Goal: Task Accomplishment & Management: Manage account settings

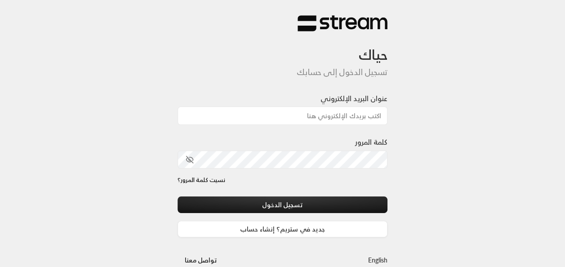
click at [232, 188] on div at bounding box center [307, 220] width 184 height 103
click at [338, 120] on input "عنوان البريد الإلكتروني" at bounding box center [283, 116] width 211 height 18
type input "[EMAIL_ADDRESS][DOMAIN_NAME]"
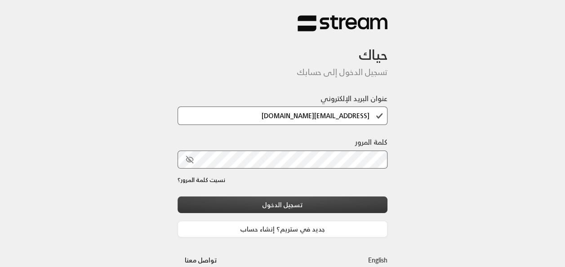
click at [325, 203] on button "تسجيل الدخول" at bounding box center [283, 205] width 211 height 17
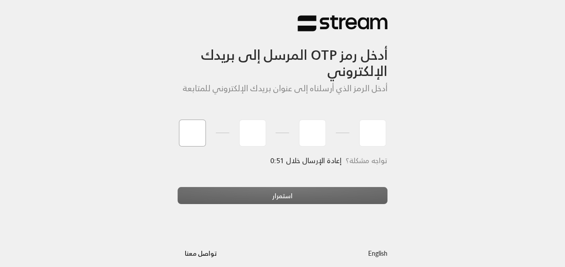
type input "9"
type input "0"
type input "5"
type input "7"
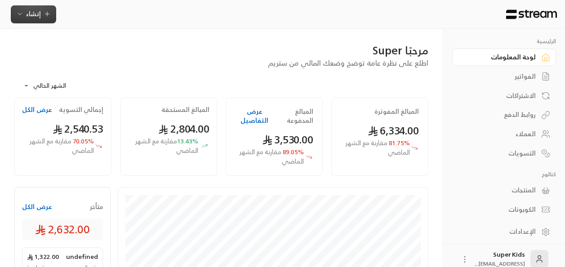
click at [25, 13] on span "إنشاء" at bounding box center [33, 13] width 35 height 11
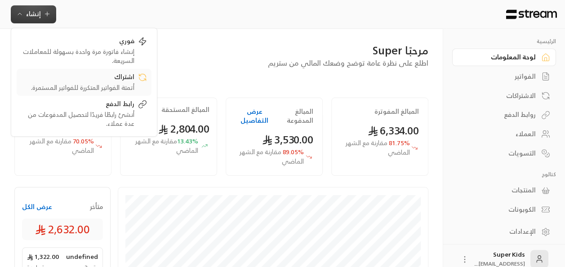
click at [128, 83] on div "أتمتة الفواتير المتكررة للفواتير المستمرة." at bounding box center [77, 87] width 113 height 9
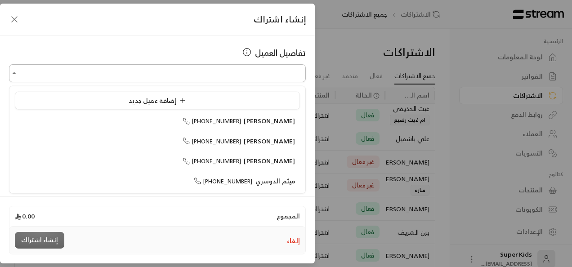
click at [249, 72] on input "اختر العميل" at bounding box center [157, 74] width 297 height 16
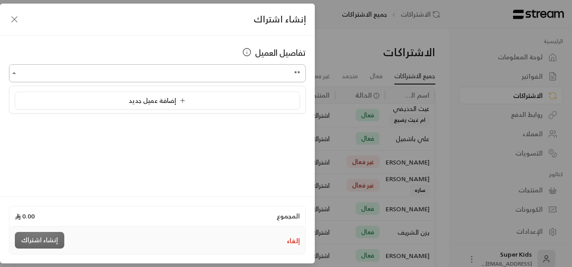
type input "*"
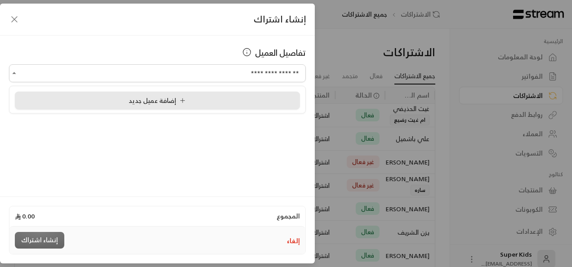
click at [203, 105] on div "إضافة عميل جديد" at bounding box center [157, 100] width 275 height 9
type input "**********"
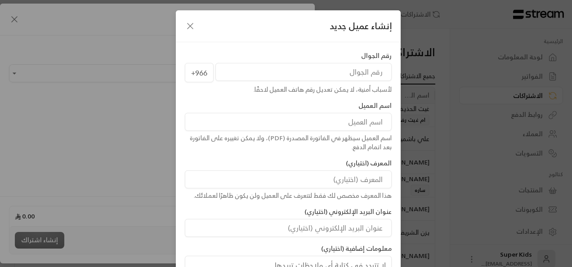
click at [346, 71] on input "tel" at bounding box center [303, 72] width 176 height 18
paste input "531599466"
type input "531599466"
click at [321, 127] on input at bounding box center [288, 122] width 207 height 18
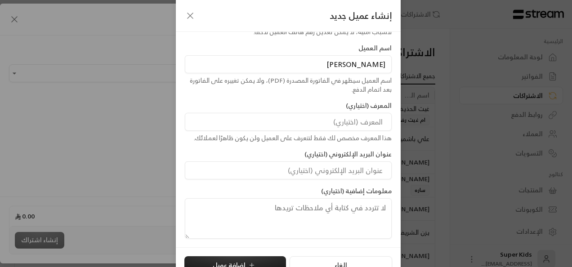
scroll to position [72, 0]
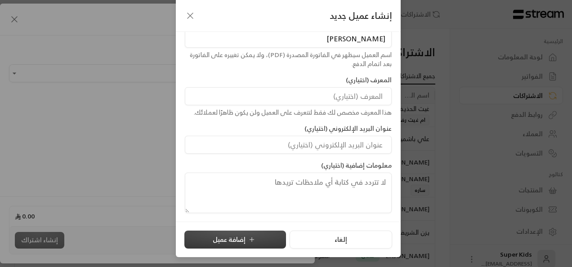
type input "[PERSON_NAME]"
click at [243, 242] on button "إضافة عميل" at bounding box center [235, 240] width 102 height 18
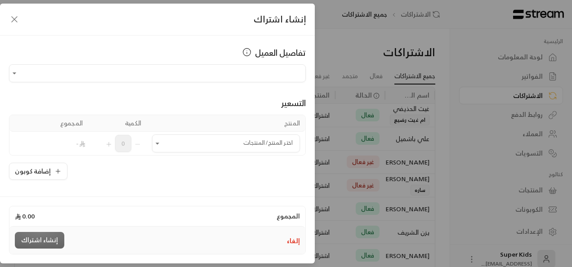
type input "**********"
click at [162, 141] on icon "Open" at bounding box center [157, 143] width 9 height 9
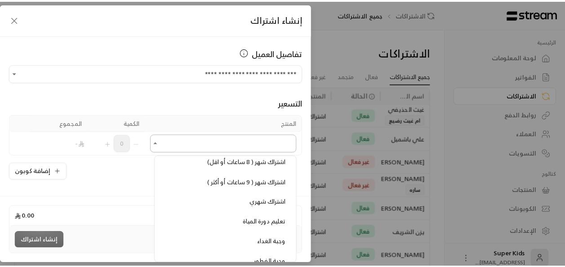
scroll to position [260, 0]
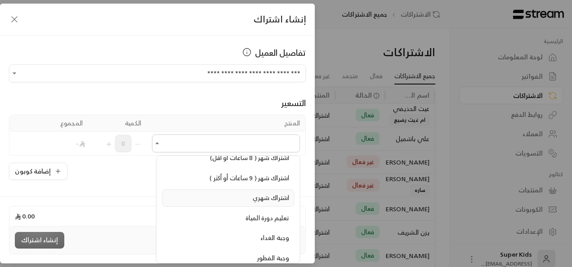
click at [247, 193] on div "اشتراك شهري" at bounding box center [228, 197] width 122 height 9
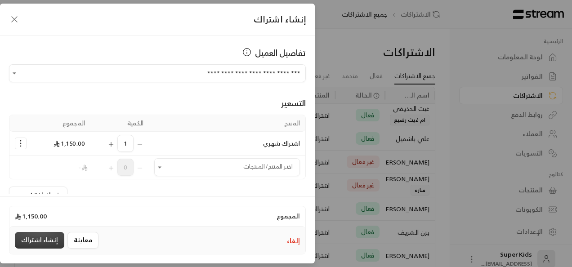
click at [31, 241] on button "إنشاء اشتراك" at bounding box center [39, 240] width 49 height 17
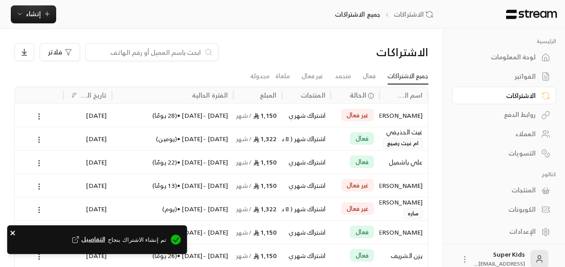
click at [13, 232] on icon "close" at bounding box center [13, 232] width 6 height 7
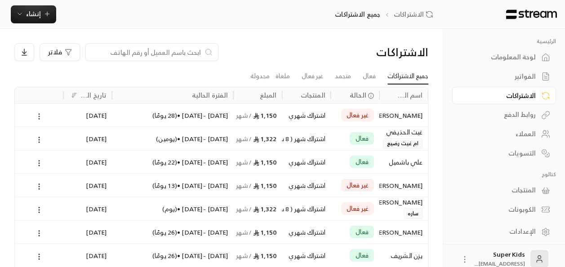
click at [41, 115] on icon at bounding box center [39, 116] width 8 height 8
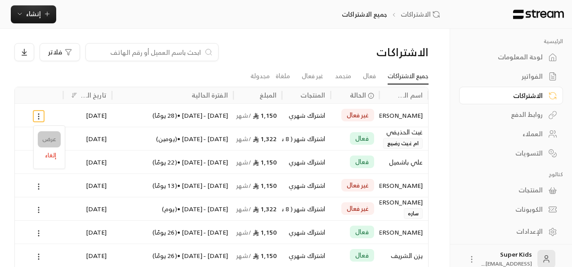
click at [49, 138] on link "عرض" at bounding box center [49, 139] width 23 height 16
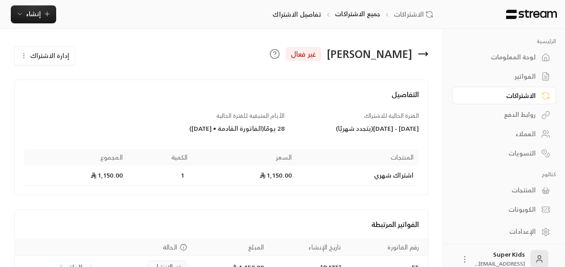
scroll to position [52, 0]
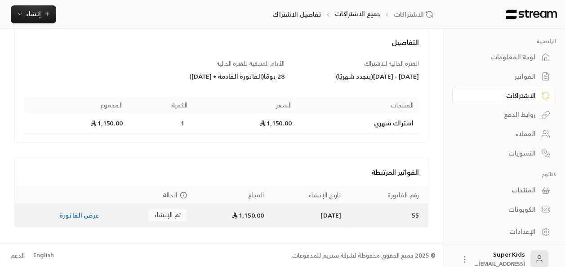
click at [165, 212] on span "تم الإنشاء" at bounding box center [167, 215] width 27 height 9
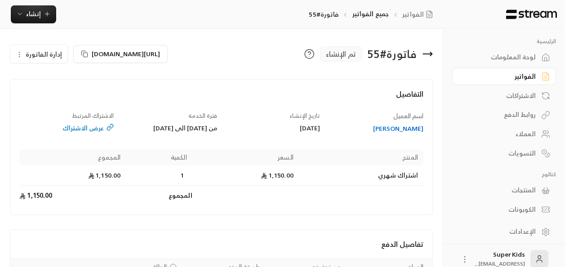
click at [45, 54] on span "إدارة الفاتورة" at bounding box center [44, 54] width 36 height 11
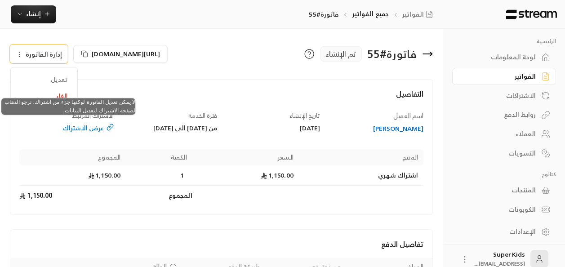
click at [66, 82] on span "تعديل" at bounding box center [44, 80] width 56 height 16
click at [62, 77] on span "تعديل" at bounding box center [44, 80] width 56 height 16
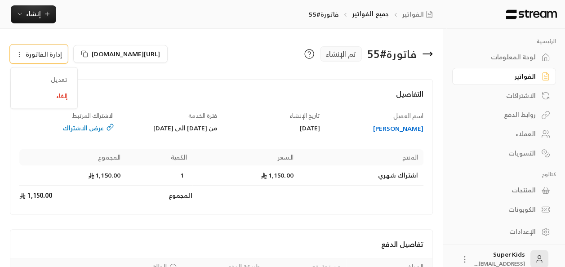
click at [151, 89] on h4 "التفاصيل" at bounding box center [221, 99] width 404 height 20
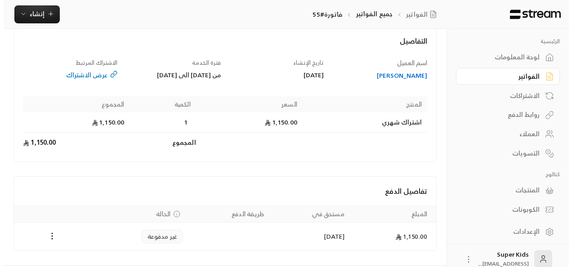
scroll to position [85, 0]
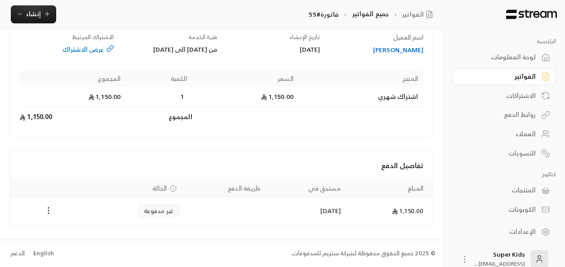
click at [45, 211] on icon "Payments" at bounding box center [48, 210] width 9 height 9
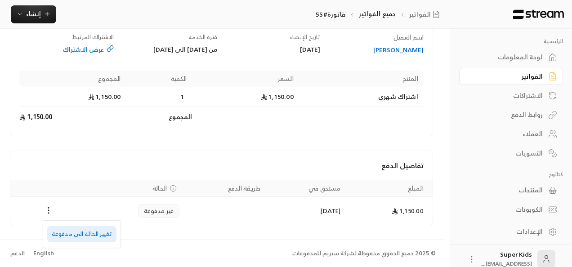
click at [79, 233] on li "تغيير الحالة الى مدفوعة" at bounding box center [81, 234] width 69 height 16
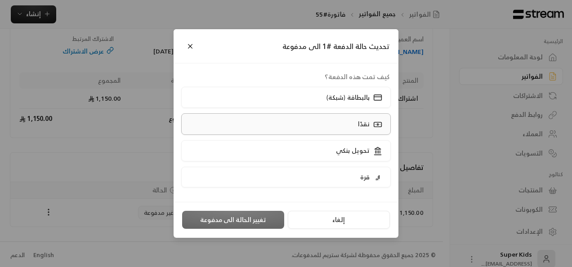
click at [329, 119] on label "نقدًا" at bounding box center [286, 123] width 210 height 21
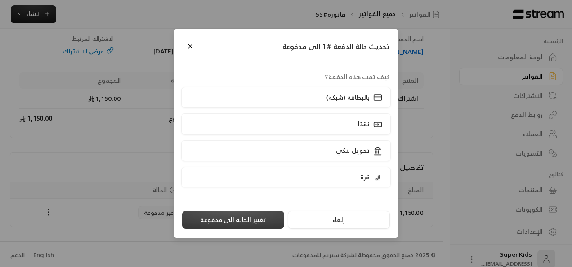
click at [256, 217] on button "تغيير الحالة الى مدفوعة" at bounding box center [233, 220] width 102 height 18
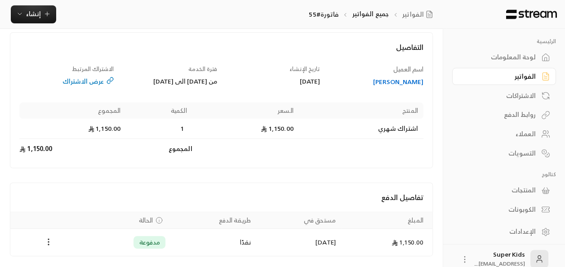
scroll to position [43, 0]
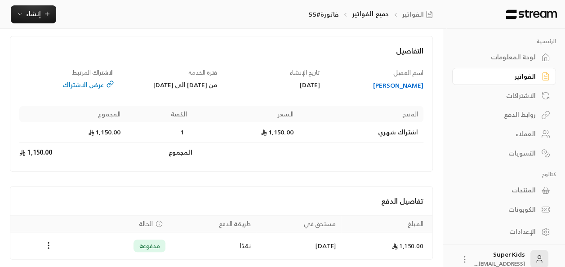
click at [92, 85] on div "عرض الاشتراك" at bounding box center [66, 85] width 94 height 9
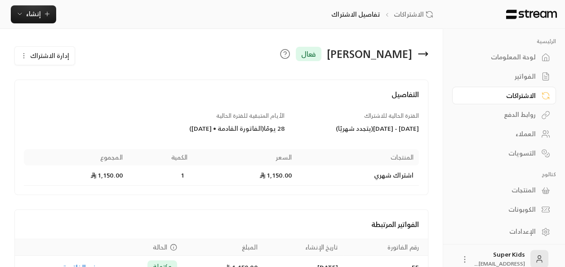
scroll to position [52, 0]
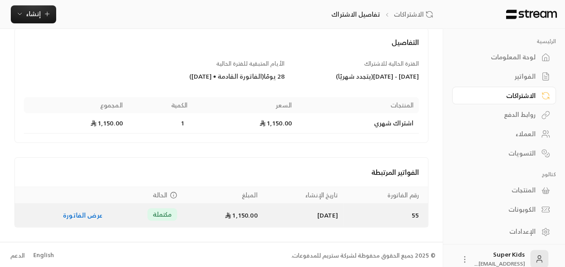
click at [84, 212] on link "عرض الفاتورة" at bounding box center [83, 215] width 40 height 11
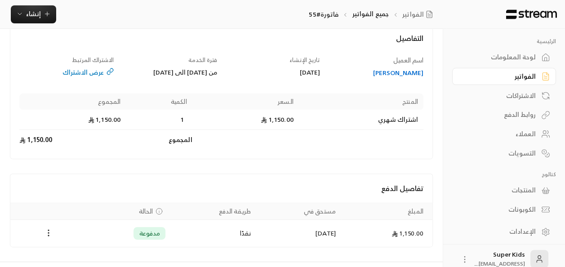
scroll to position [85, 0]
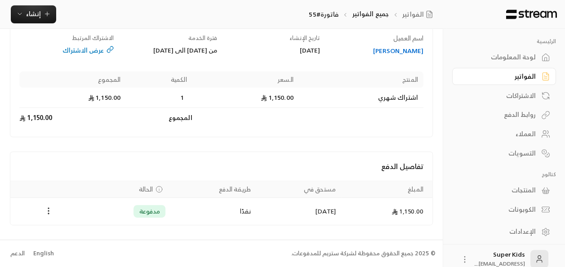
click at [501, 61] on div "لوحة المعلومات" at bounding box center [500, 57] width 72 height 9
